Goal: Book appointment/travel/reservation

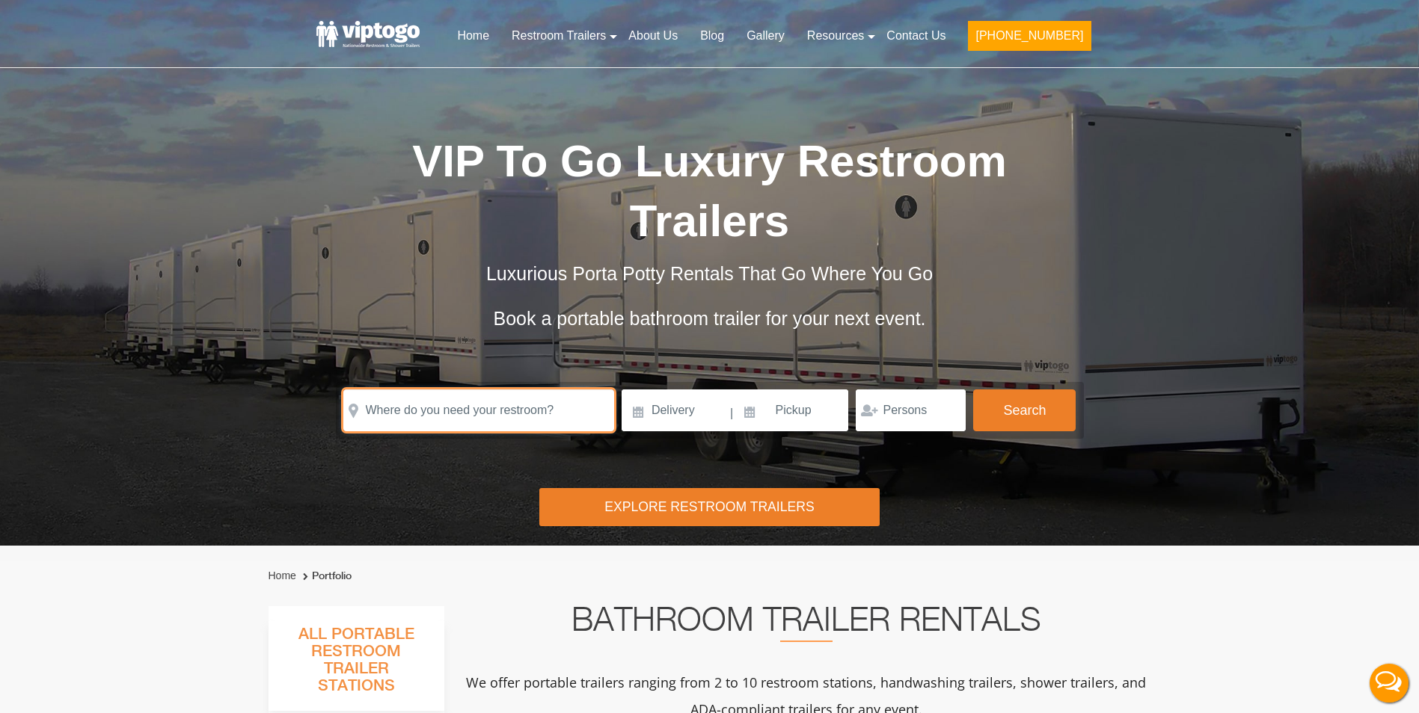
click at [481, 390] on input "text" at bounding box center [478, 411] width 271 height 42
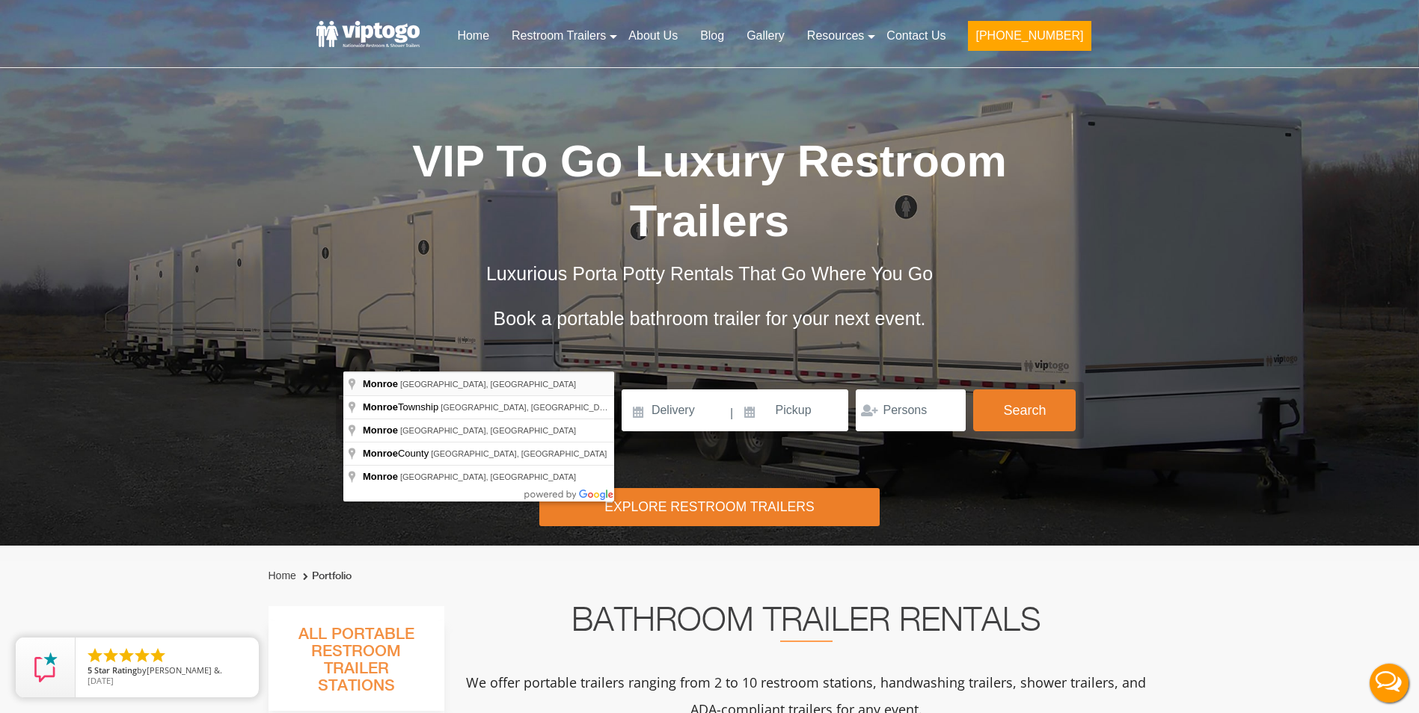
type input "[GEOGRAPHIC_DATA], [GEOGRAPHIC_DATA], [GEOGRAPHIC_DATA]"
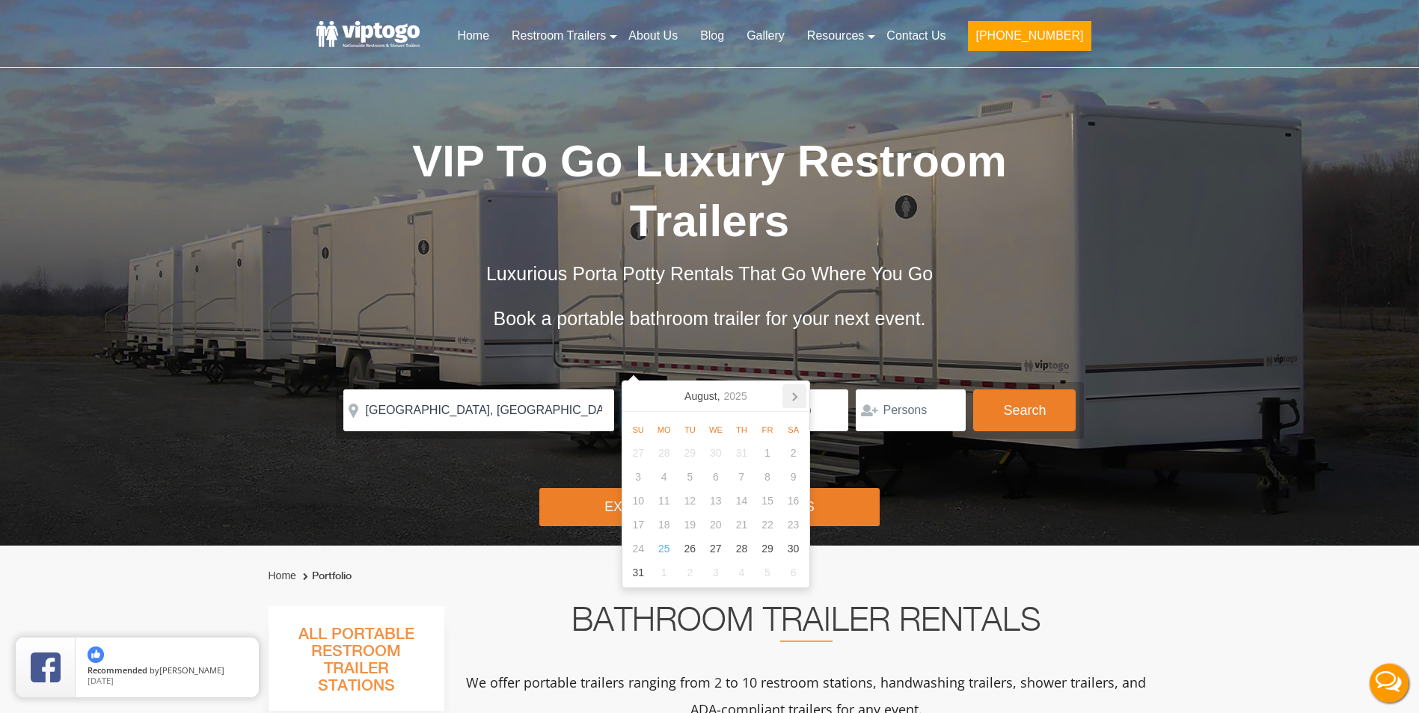
click at [794, 385] on icon at bounding box center [794, 396] width 24 height 24
click at [790, 394] on icon at bounding box center [794, 396] width 24 height 24
click at [775, 482] on div "10" at bounding box center [768, 477] width 26 height 24
type input "[DATE]"
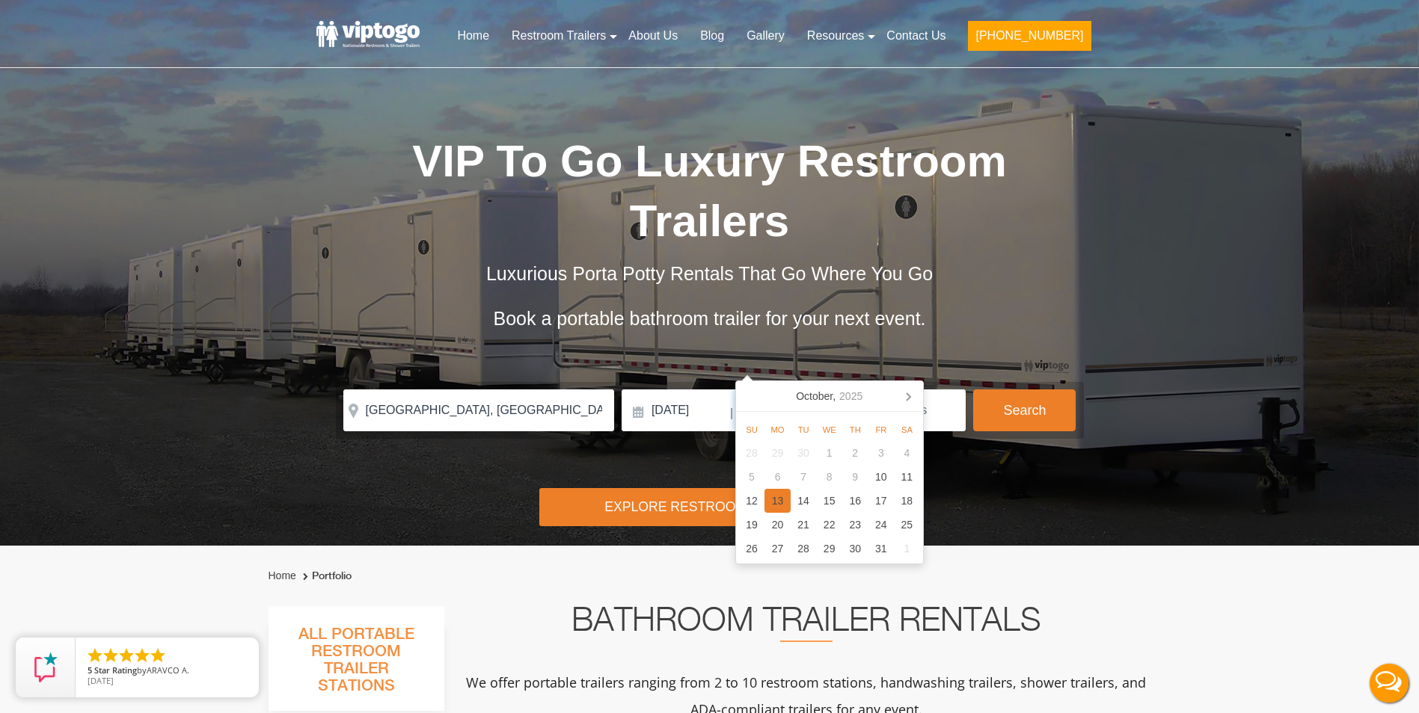
click at [781, 497] on div "13" at bounding box center [777, 501] width 26 height 24
type input "[DATE]"
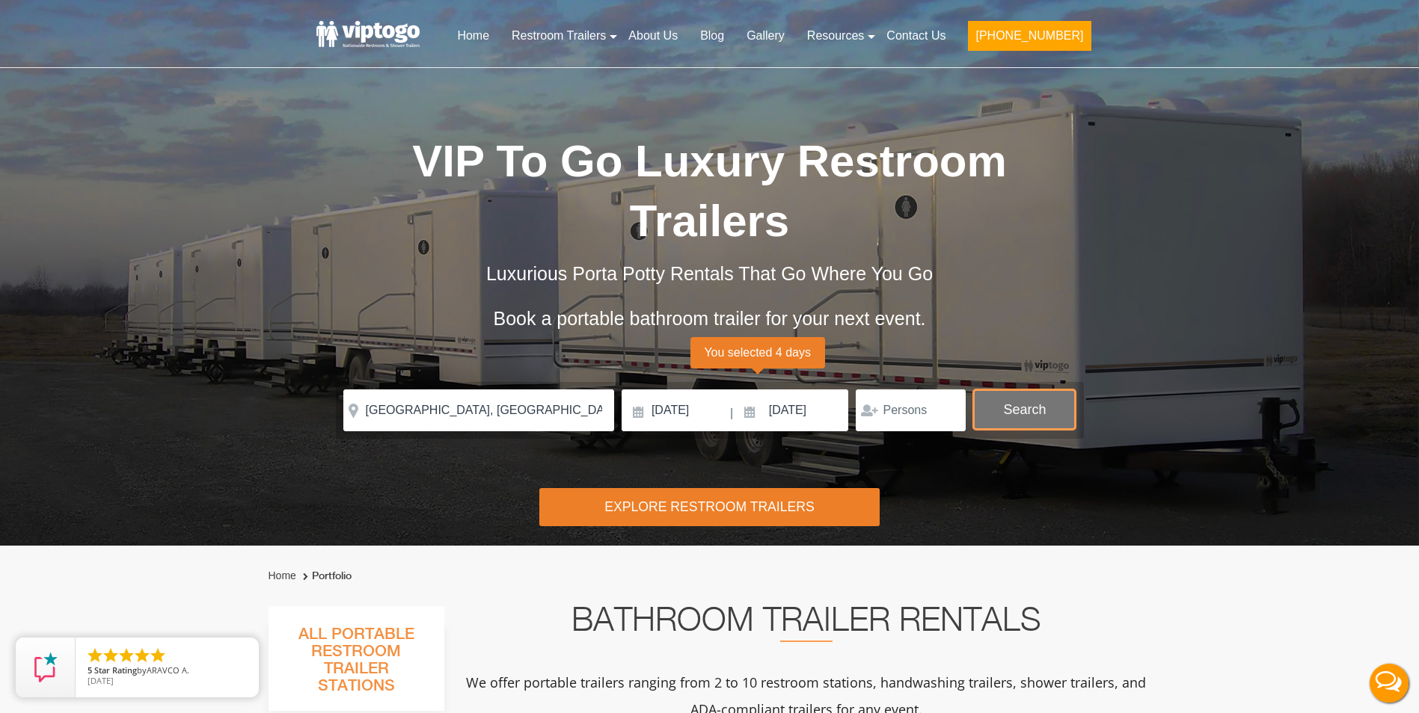
click at [1021, 390] on button "Search" at bounding box center [1024, 410] width 102 height 40
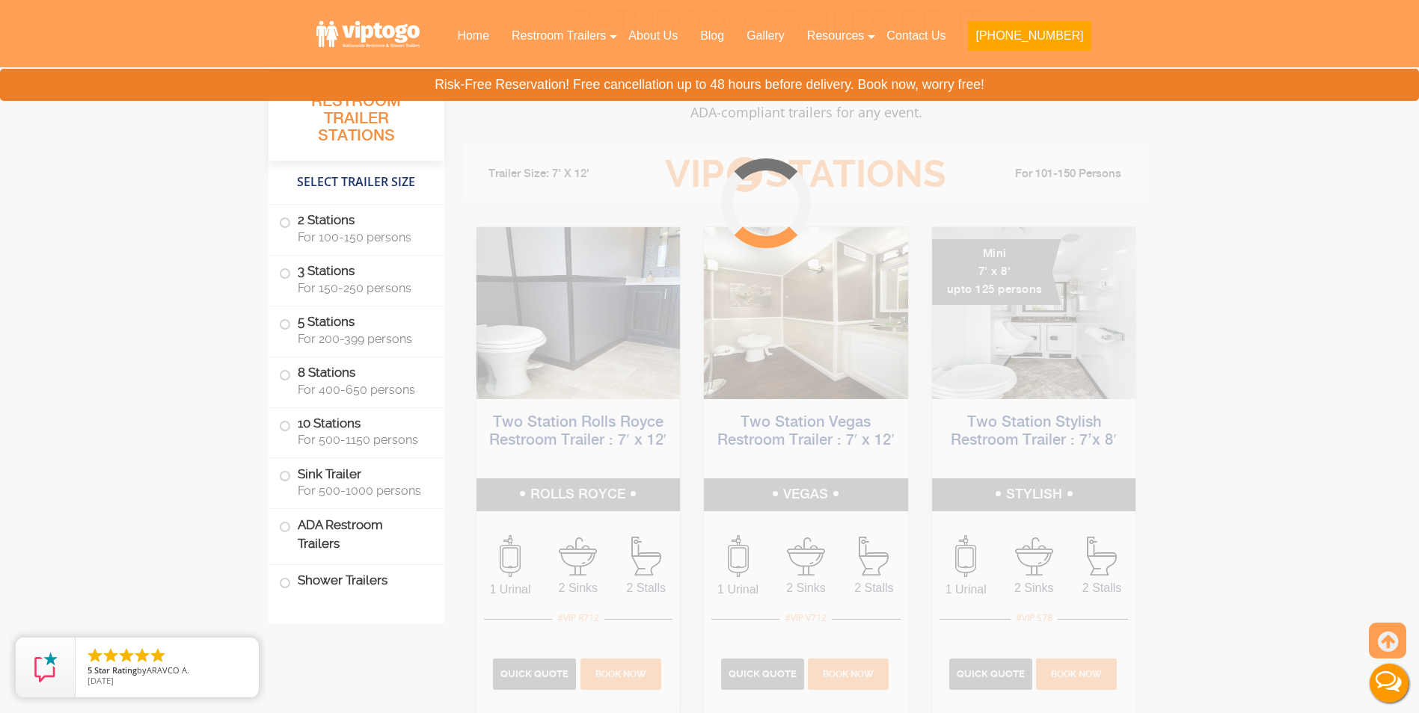
scroll to position [606, 0]
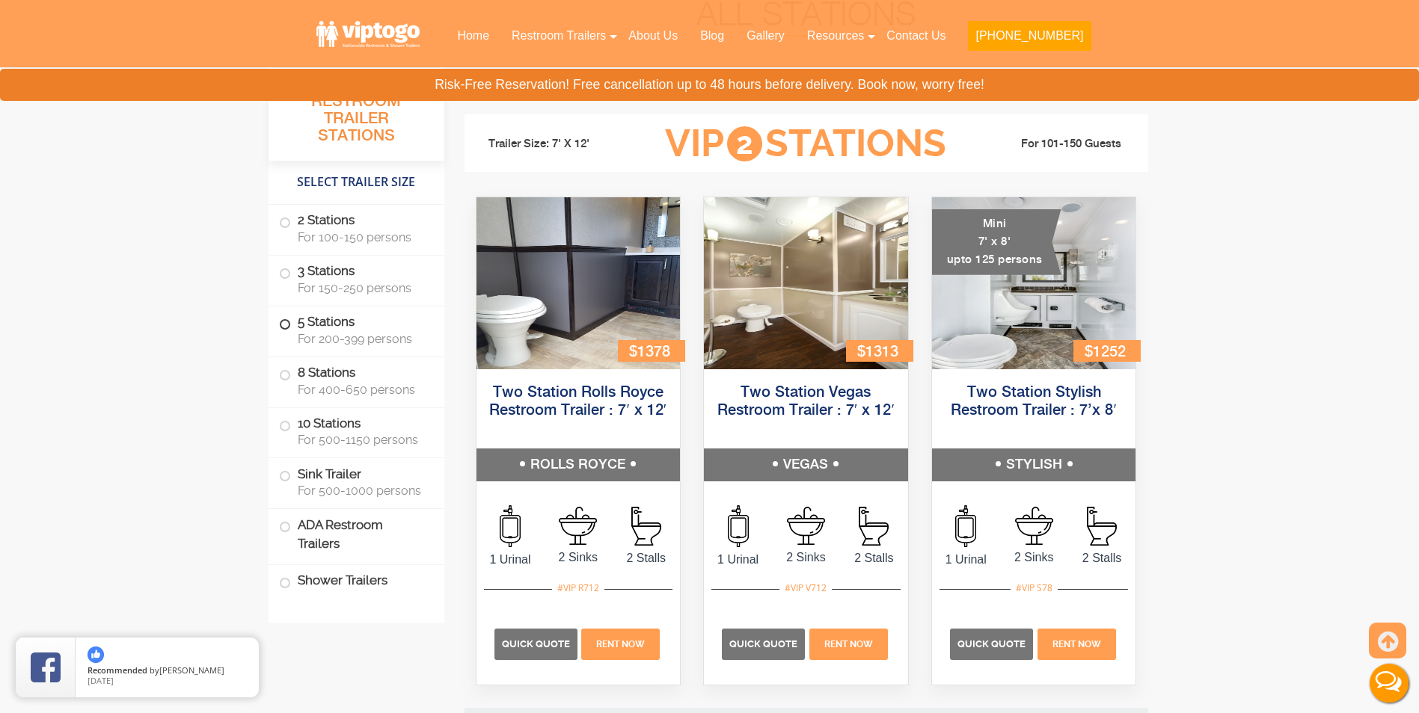
click at [340, 340] on span "For 200-399 persons" at bounding box center [362, 339] width 129 height 14
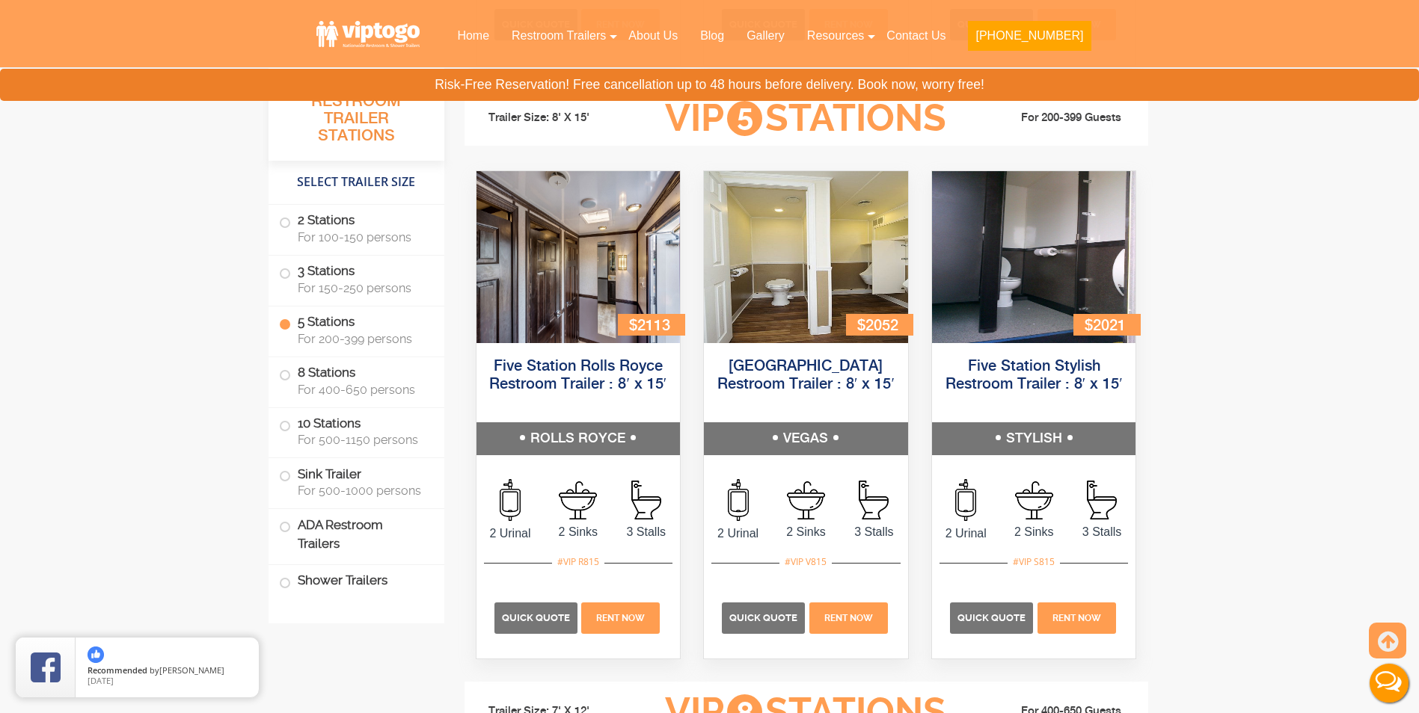
scroll to position [2241, 0]
